Goal: Task Accomplishment & Management: Use online tool/utility

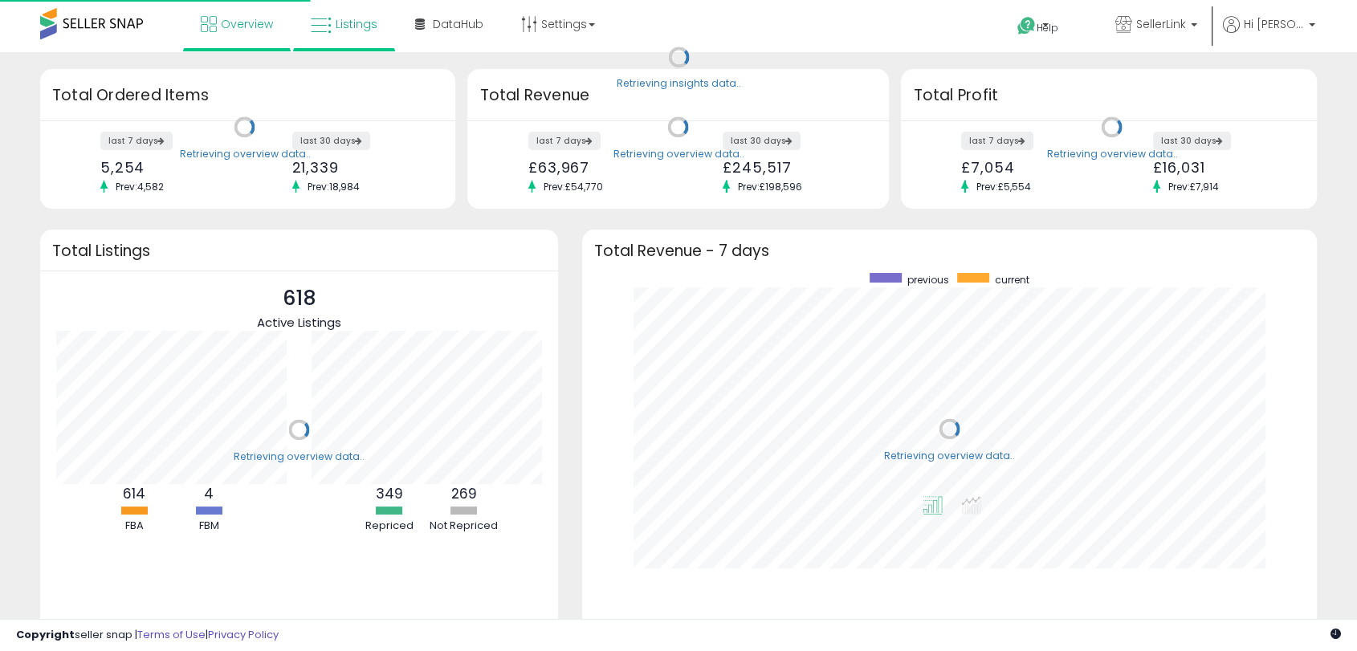
scroll to position [304, 702]
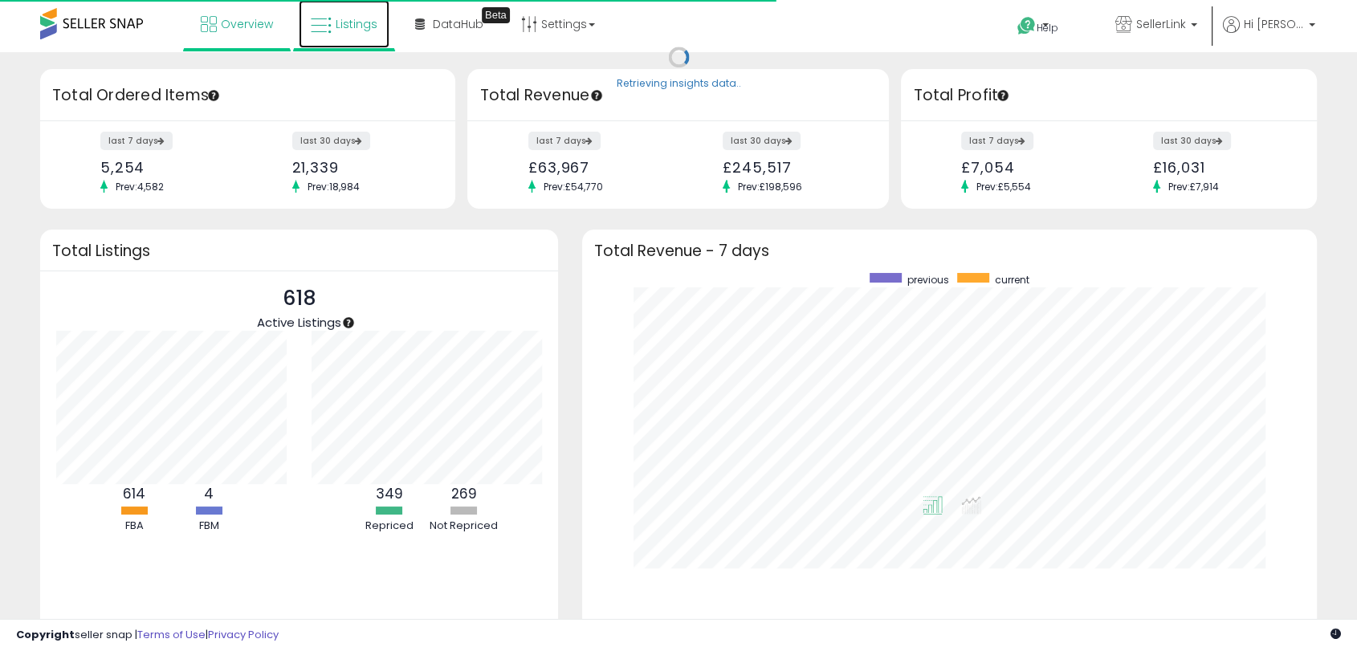
click at [329, 28] on icon at bounding box center [321, 25] width 21 height 21
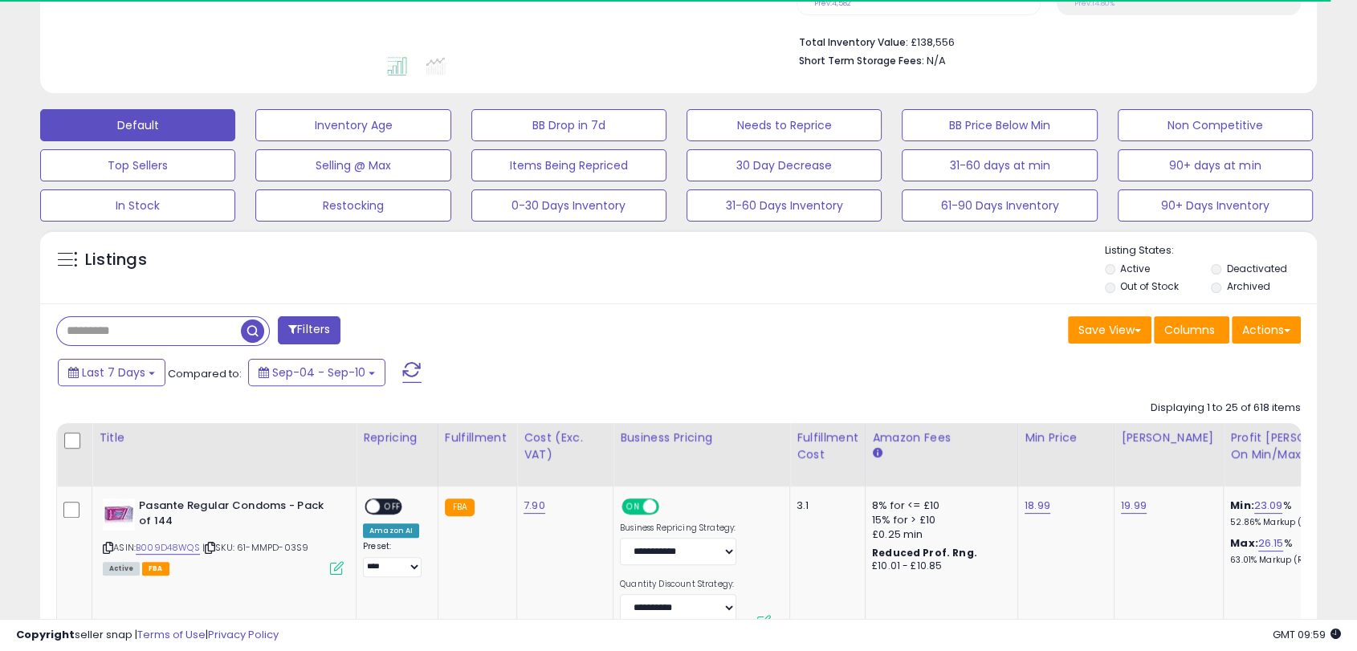
scroll to position [398, 0]
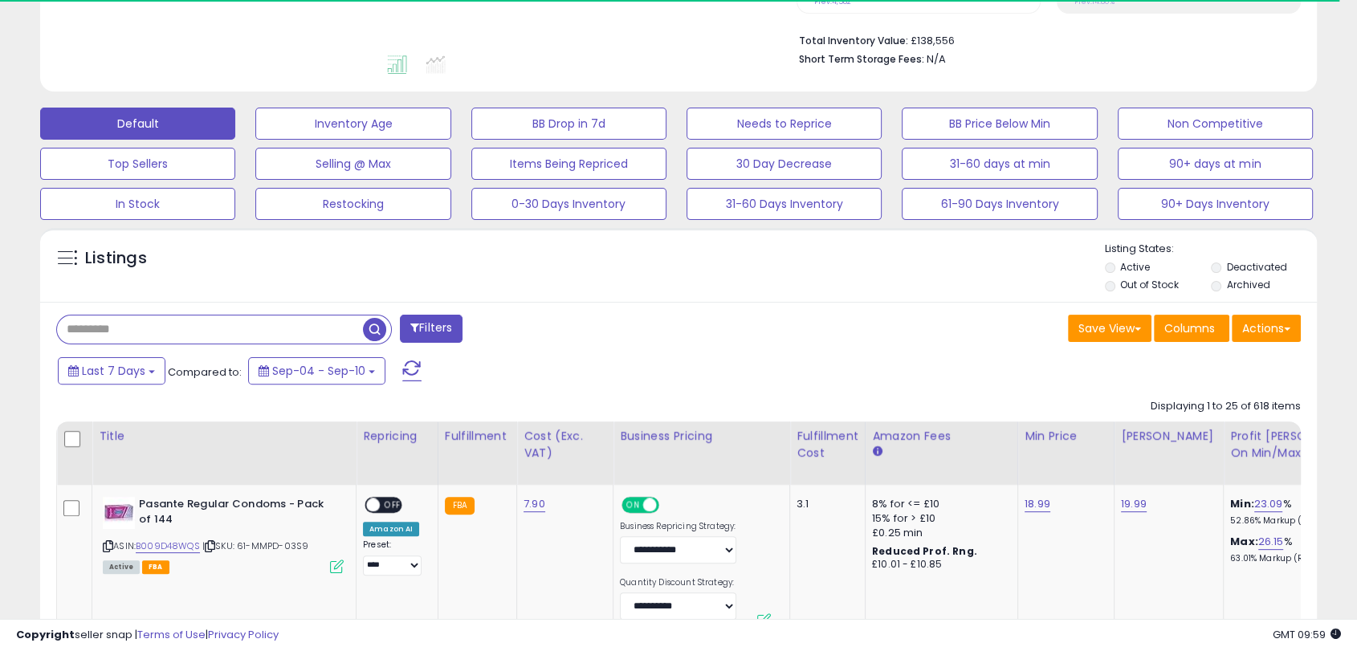
click at [134, 336] on input "text" at bounding box center [210, 330] width 306 height 28
paste input "**********"
type input "**********"
click at [365, 333] on span "button" at bounding box center [374, 329] width 23 height 23
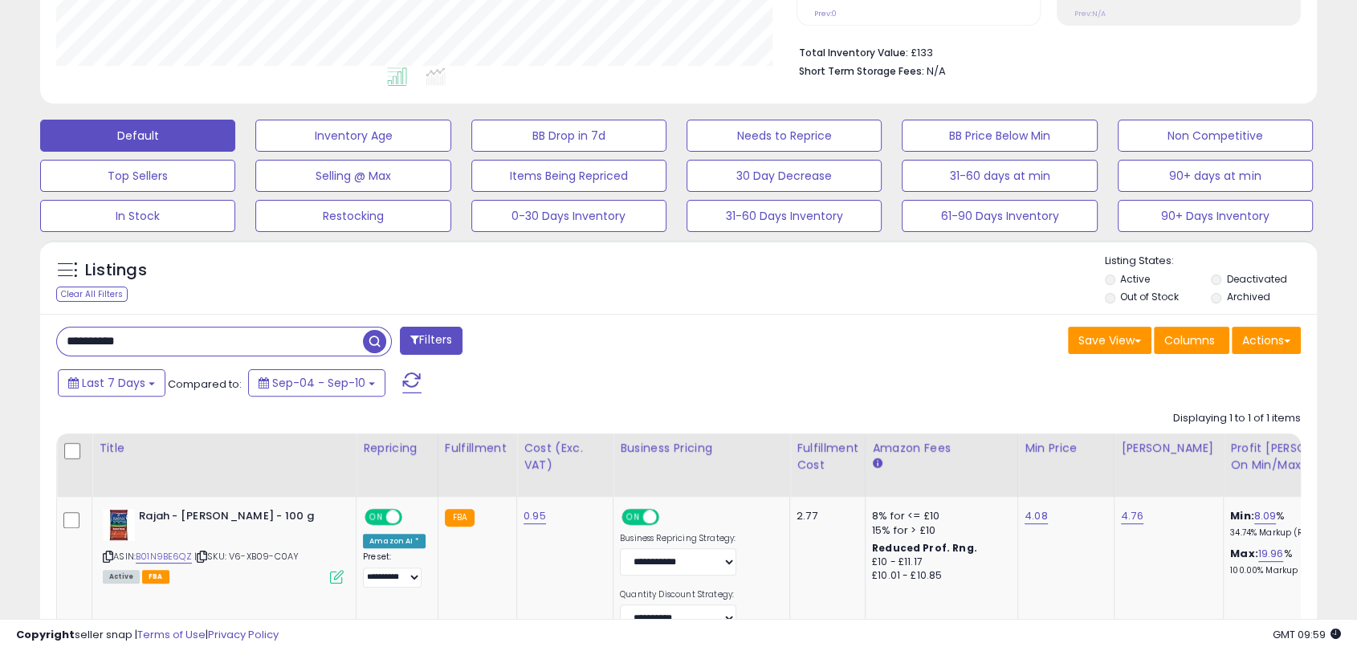
scroll to position [527, 0]
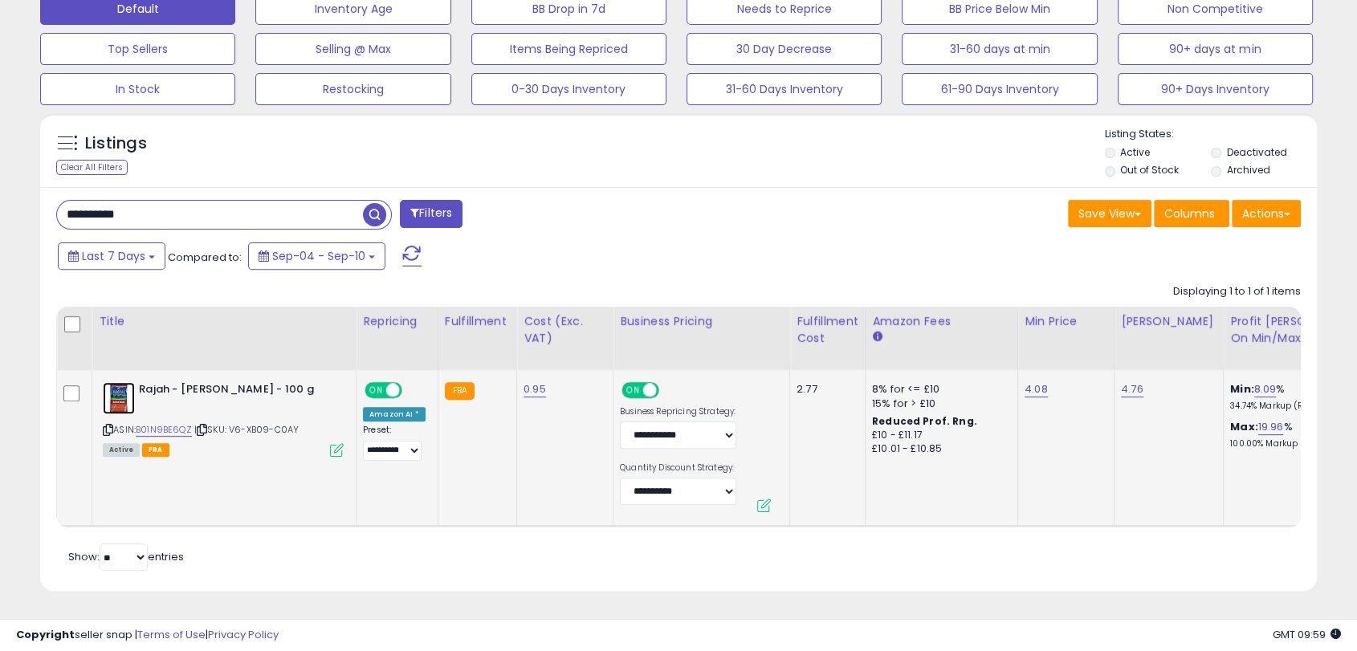
click at [124, 382] on img at bounding box center [119, 398] width 32 height 32
click at [1255, 382] on link "8.09" at bounding box center [1266, 390] width 22 height 16
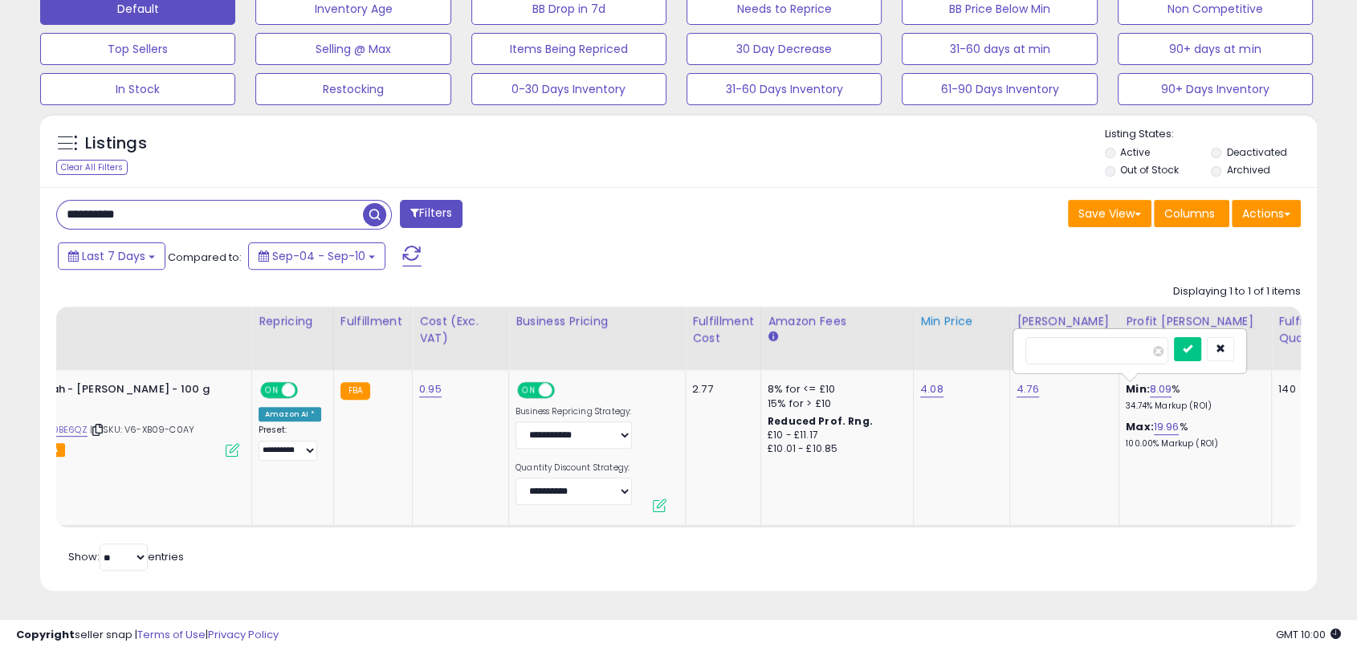
drag, startPoint x: 1098, startPoint y: 345, endPoint x: 970, endPoint y: 339, distance: 127.8
click at [970, 339] on table "Title Repricing" at bounding box center [1316, 417] width 2729 height 221
type input "*"
click button "submit" at bounding box center [1187, 349] width 27 height 24
